Goal: Find contact information: Find contact information

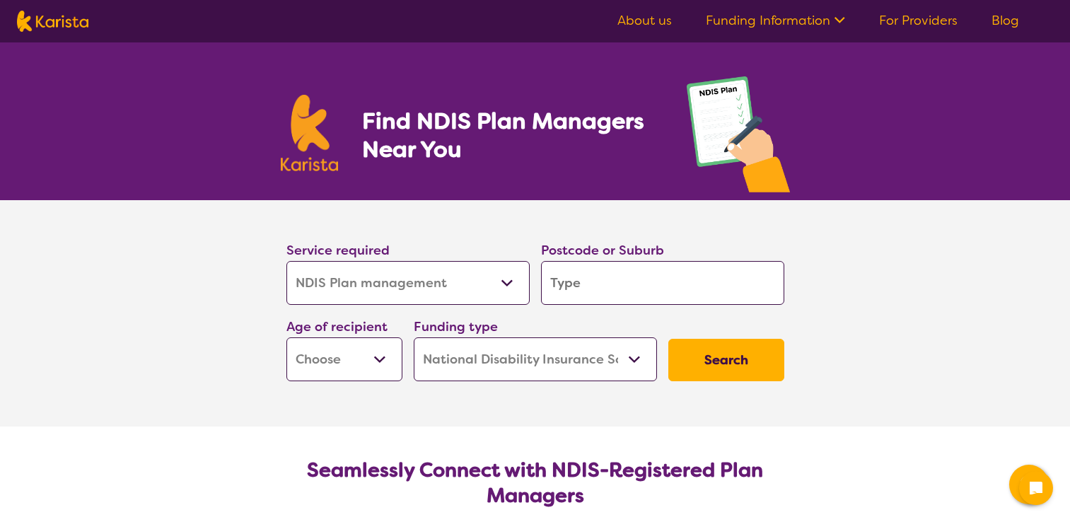
select select "NDIS Plan management"
select select "NDIS"
select select "NDIS Plan management"
select select "NDIS"
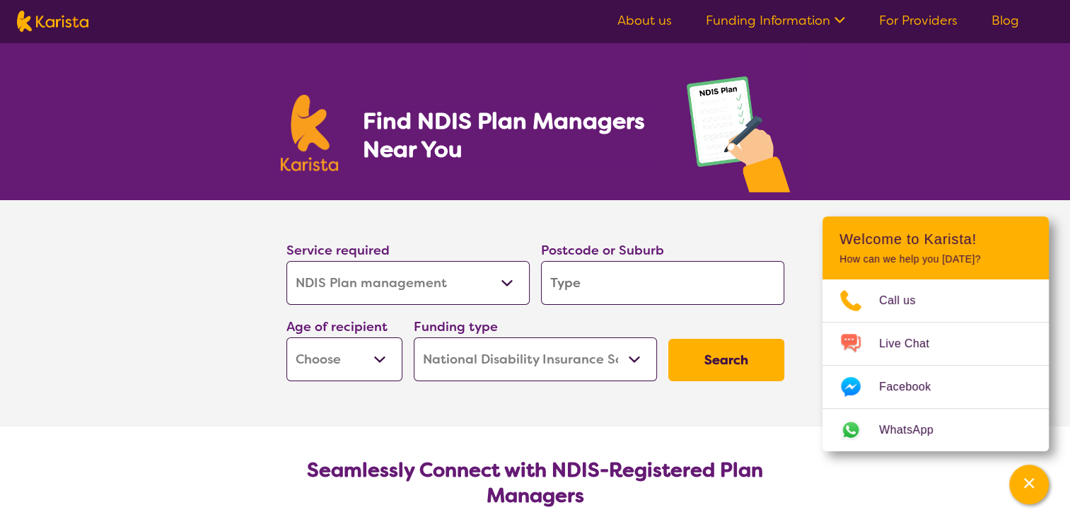
click at [580, 283] on input "search" at bounding box center [662, 283] width 243 height 44
click at [380, 361] on select "Early Childhood - 0 to 9 Child - 10 to 11 Adolescent - 12 to 17 Adult - 18 to 6…" at bounding box center [344, 359] width 116 height 44
select select "AD"
click at [286, 337] on select "Early Childhood - 0 to 9 Child - 10 to 11 Adolescent - 12 to 17 Adult - 18 to 6…" at bounding box center [344, 359] width 116 height 44
select select "AD"
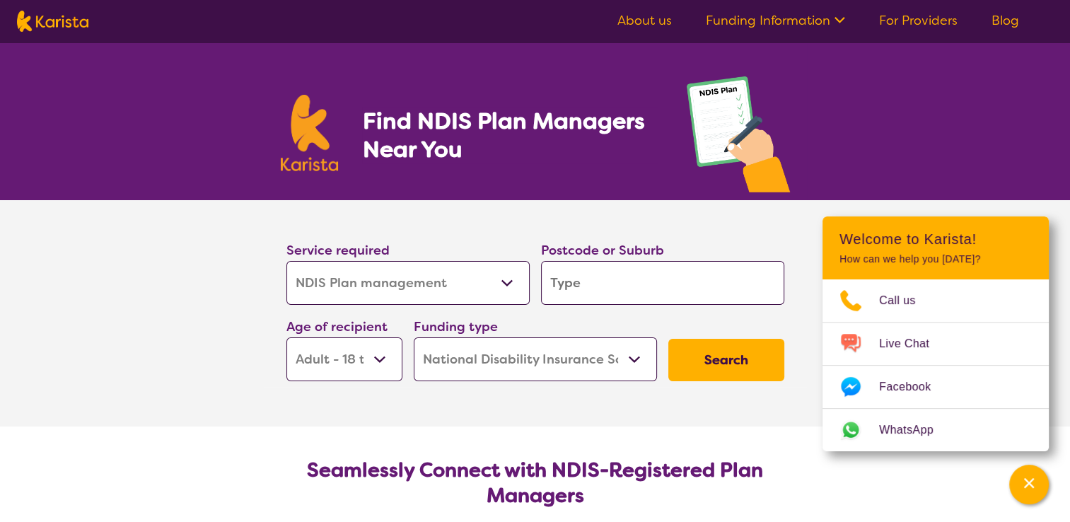
click at [631, 361] on select "Home Care Package (HCP) National Disability Insurance Scheme (NDIS) I don't know" at bounding box center [535, 359] width 243 height 44
click at [580, 282] on input "search" at bounding box center [662, 283] width 243 height 44
click at [1032, 489] on icon "Channel Menu" at bounding box center [1029, 483] width 14 height 14
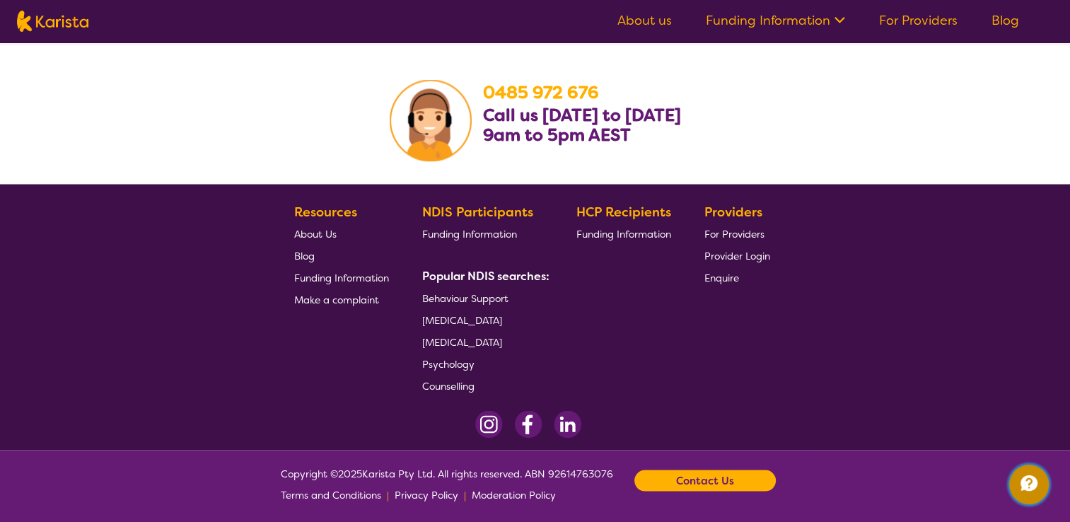
scroll to position [2604, 0]
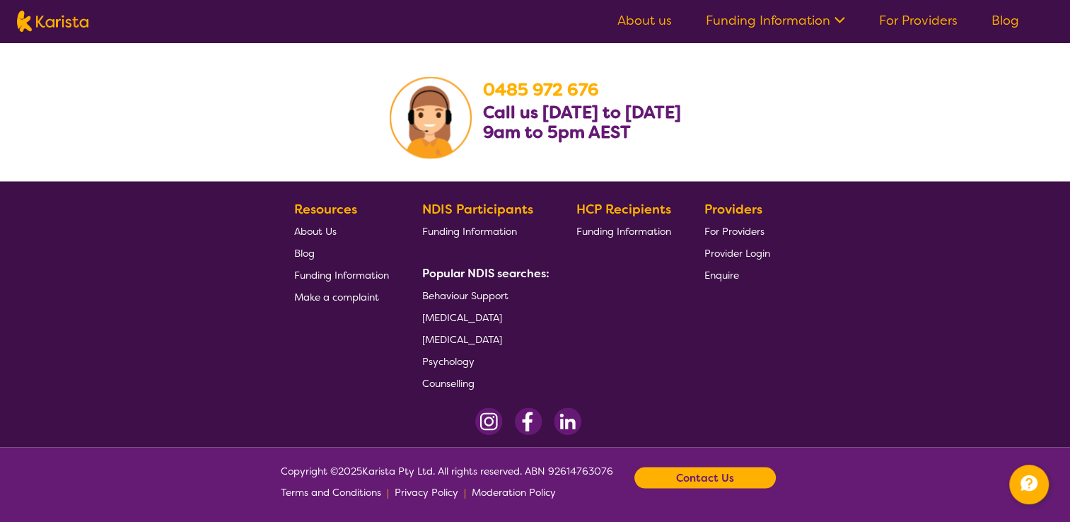
click at [711, 484] on b "Contact Us" at bounding box center [705, 477] width 58 height 21
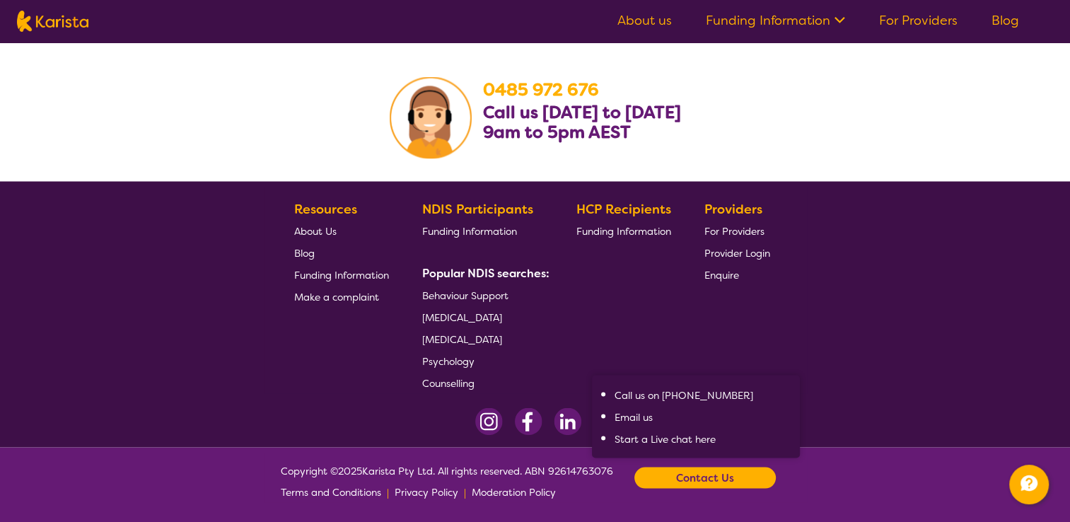
click at [640, 417] on link "Email us" at bounding box center [634, 416] width 38 height 13
click at [931, 358] on footer "Resources About Us Blog Funding Information Make a complaint NDIS Participants …" at bounding box center [535, 314] width 1070 height 266
click at [841, 18] on icon at bounding box center [837, 18] width 15 height 15
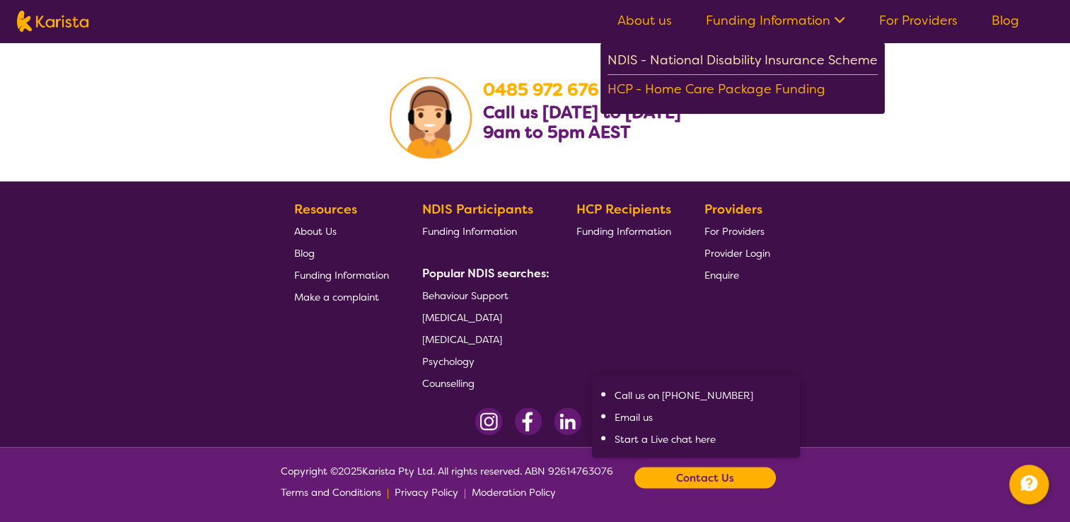
click at [784, 62] on div "NDIS - National Disability Insurance Scheme" at bounding box center [742, 61] width 270 height 25
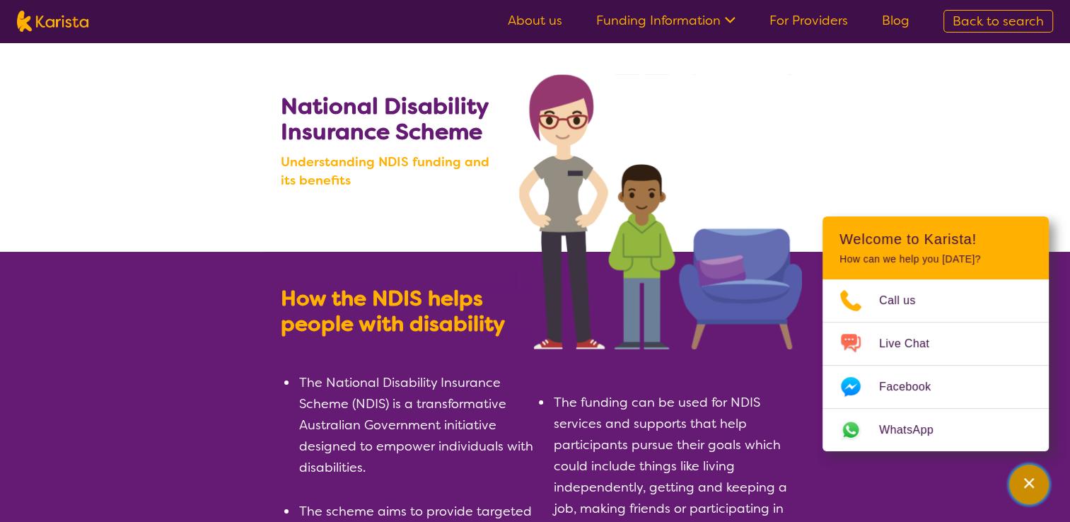
click at [1023, 483] on icon "Channel Menu" at bounding box center [1029, 483] width 14 height 14
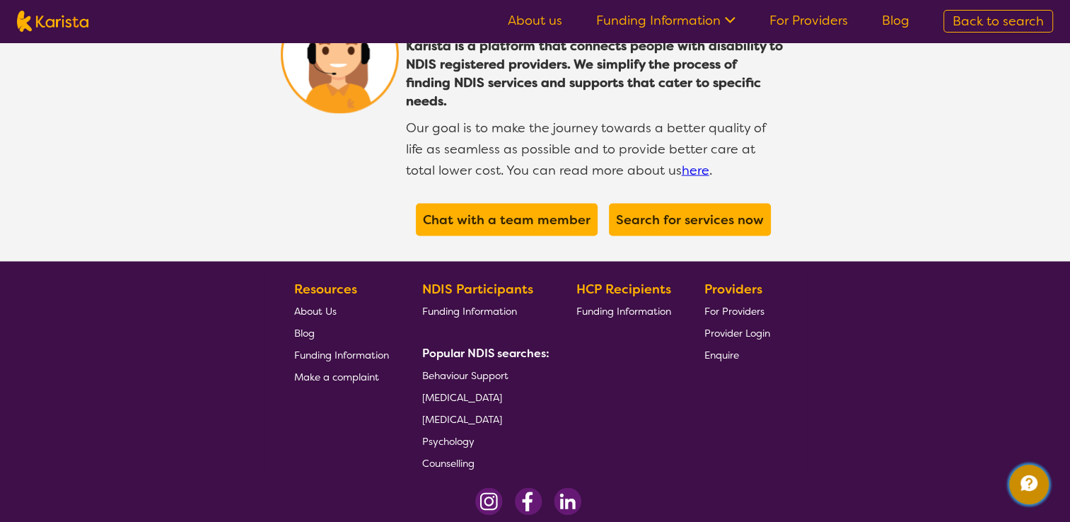
scroll to position [2740, 0]
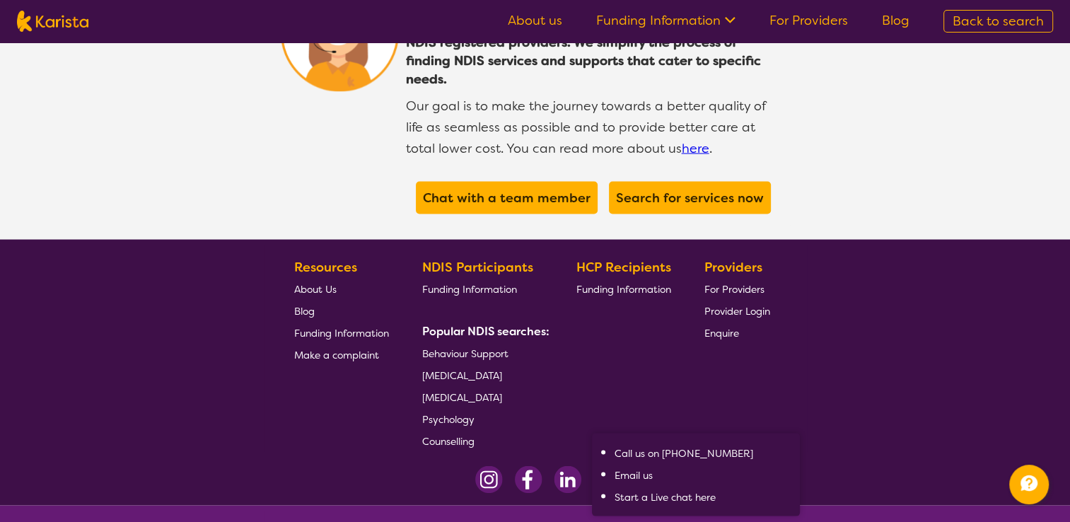
click at [615, 464] on li "Email us" at bounding box center [703, 475] width 177 height 22
click at [630, 469] on link "Email us" at bounding box center [634, 475] width 38 height 13
click at [803, 319] on section "Resources About Us Blog Funding Information Make a complaint NDIS Participants …" at bounding box center [535, 348] width 543 height 206
click at [636, 469] on link "Email us" at bounding box center [634, 475] width 38 height 13
click at [845, 383] on footer "Resources About Us Blog Funding Information Make a complaint NDIS Participants …" at bounding box center [535, 373] width 1070 height 266
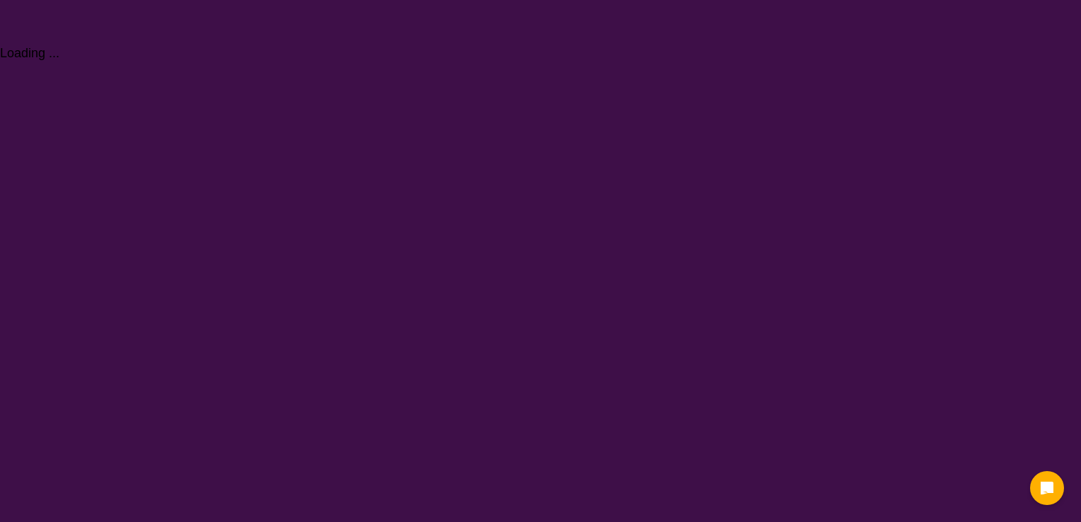
select select "NDIS Plan management"
select select "AD"
select select "NDIS"
select select "NDIS Plan management"
select select "AD"
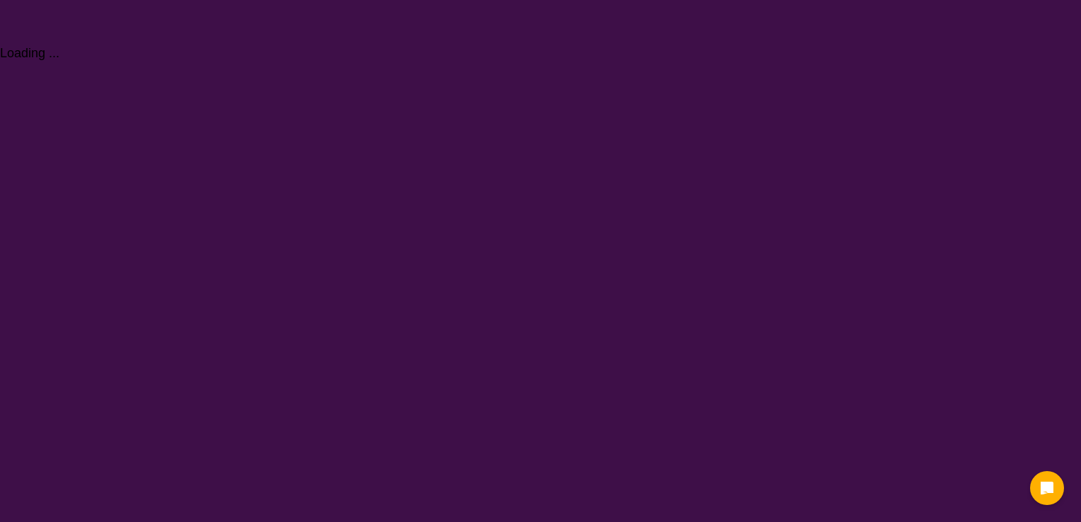
select select "NDIS"
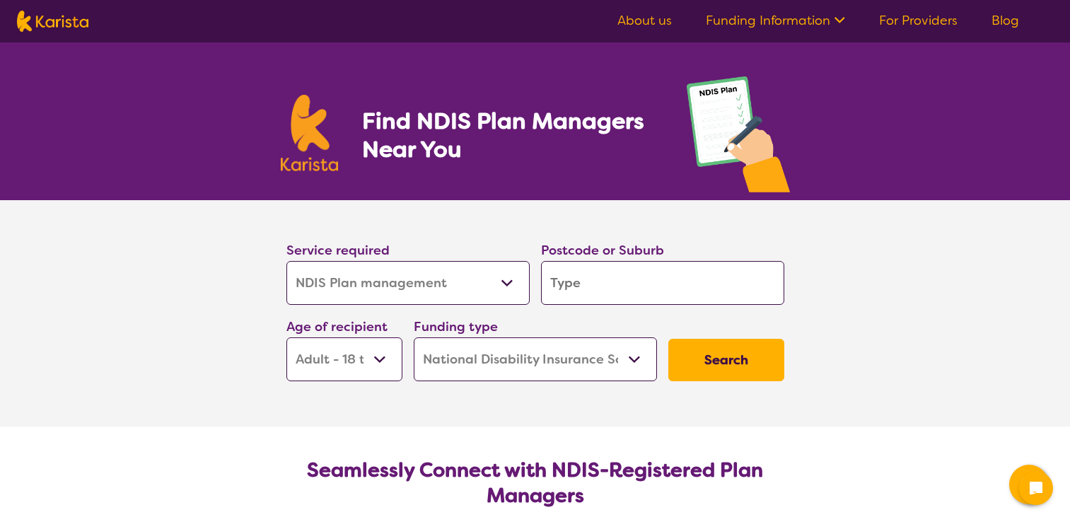
select select "NDIS Plan management"
select select "AD"
select select "NDIS"
select select "NDIS Plan management"
select select "AD"
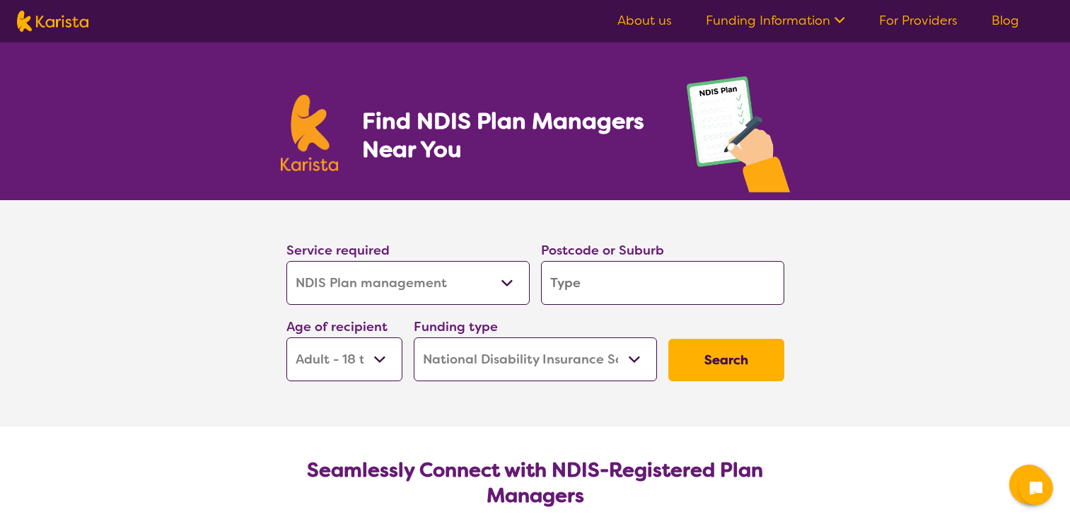
select select "NDIS"
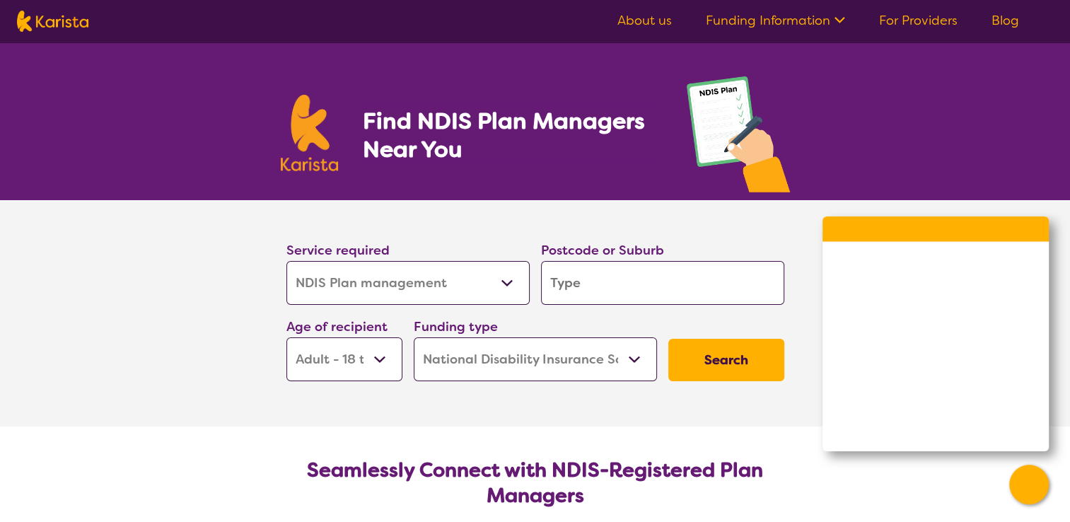
click at [504, 284] on select "Allied Health Assistant Assessment (ADHD or Autism) Behaviour support Counselli…" at bounding box center [407, 283] width 243 height 44
click at [152, 214] on section "Service required Allied Health Assistant Assessment (ADHD or Autism) Behaviour …" at bounding box center [535, 313] width 1070 height 226
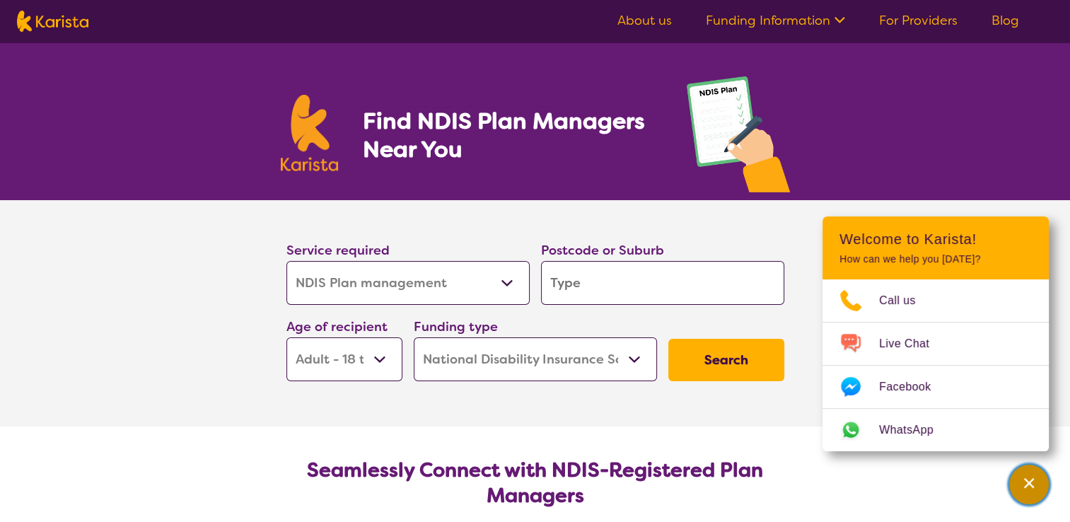
click at [1027, 482] on icon "Channel Menu" at bounding box center [1029, 483] width 10 height 10
